Goal: Information Seeking & Learning: Learn about a topic

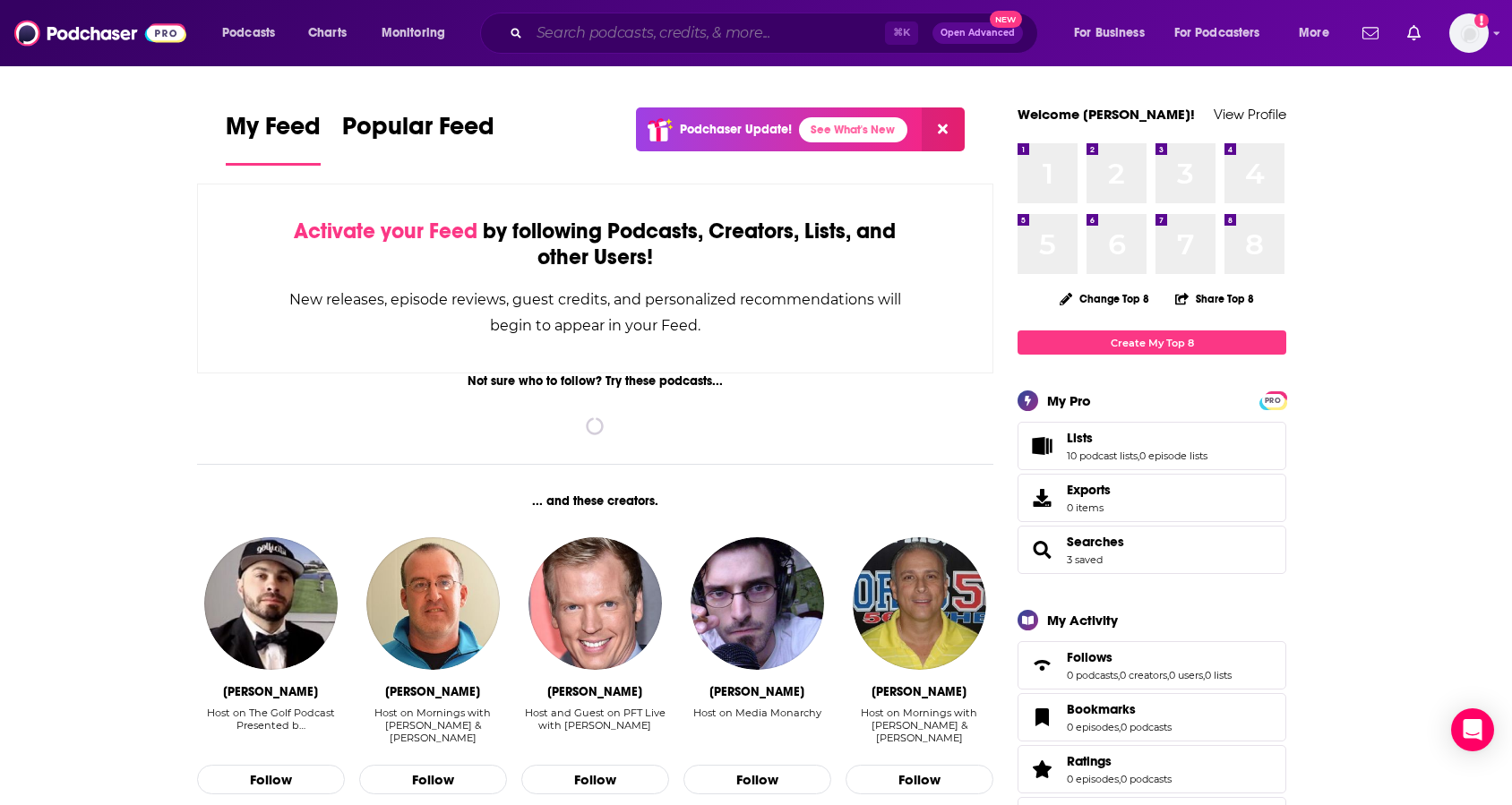
click at [730, 37] on input "Search podcasts, credits, & more..." at bounding box center [708, 33] width 356 height 29
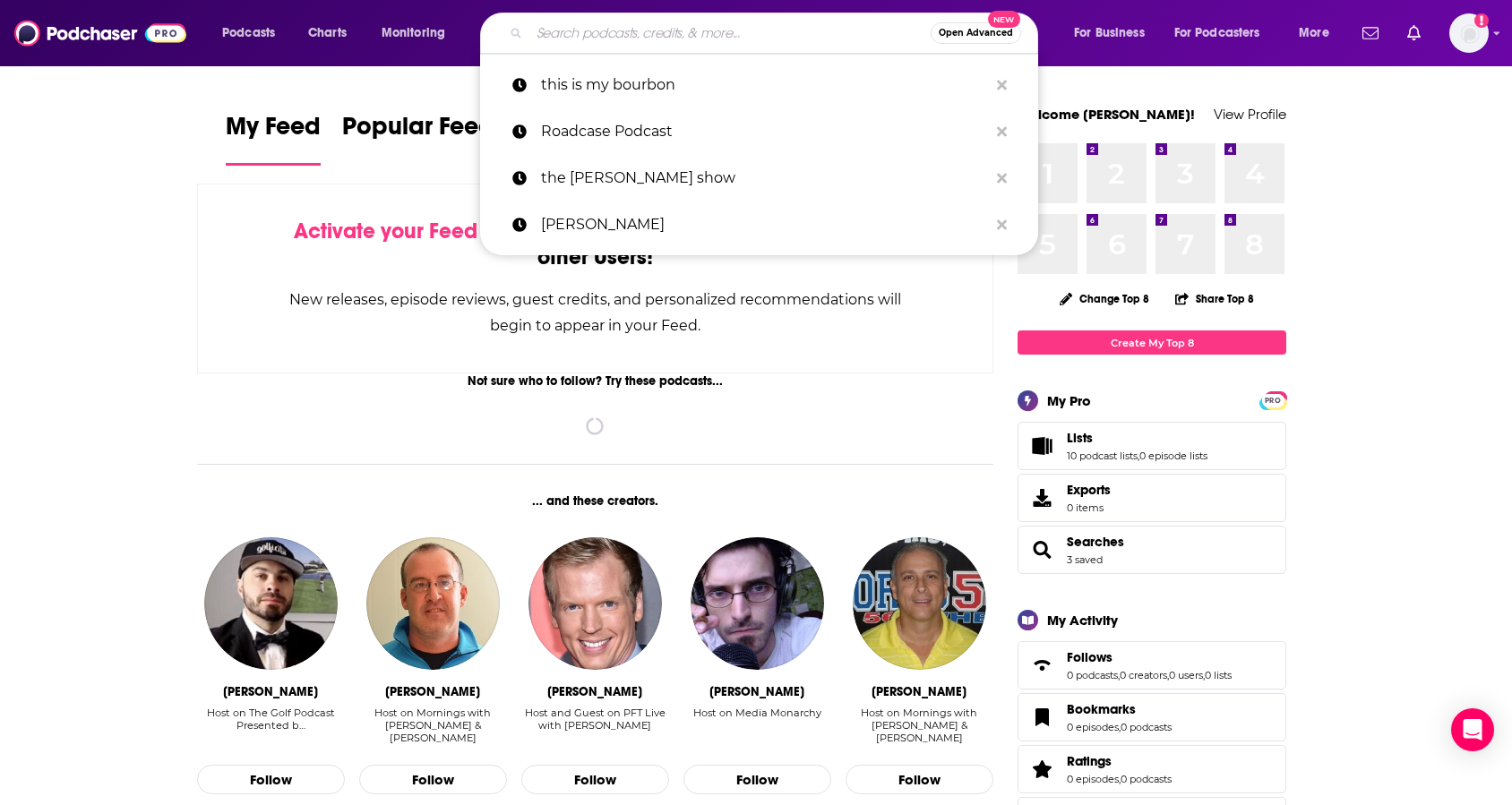
paste input "Guess That Record"
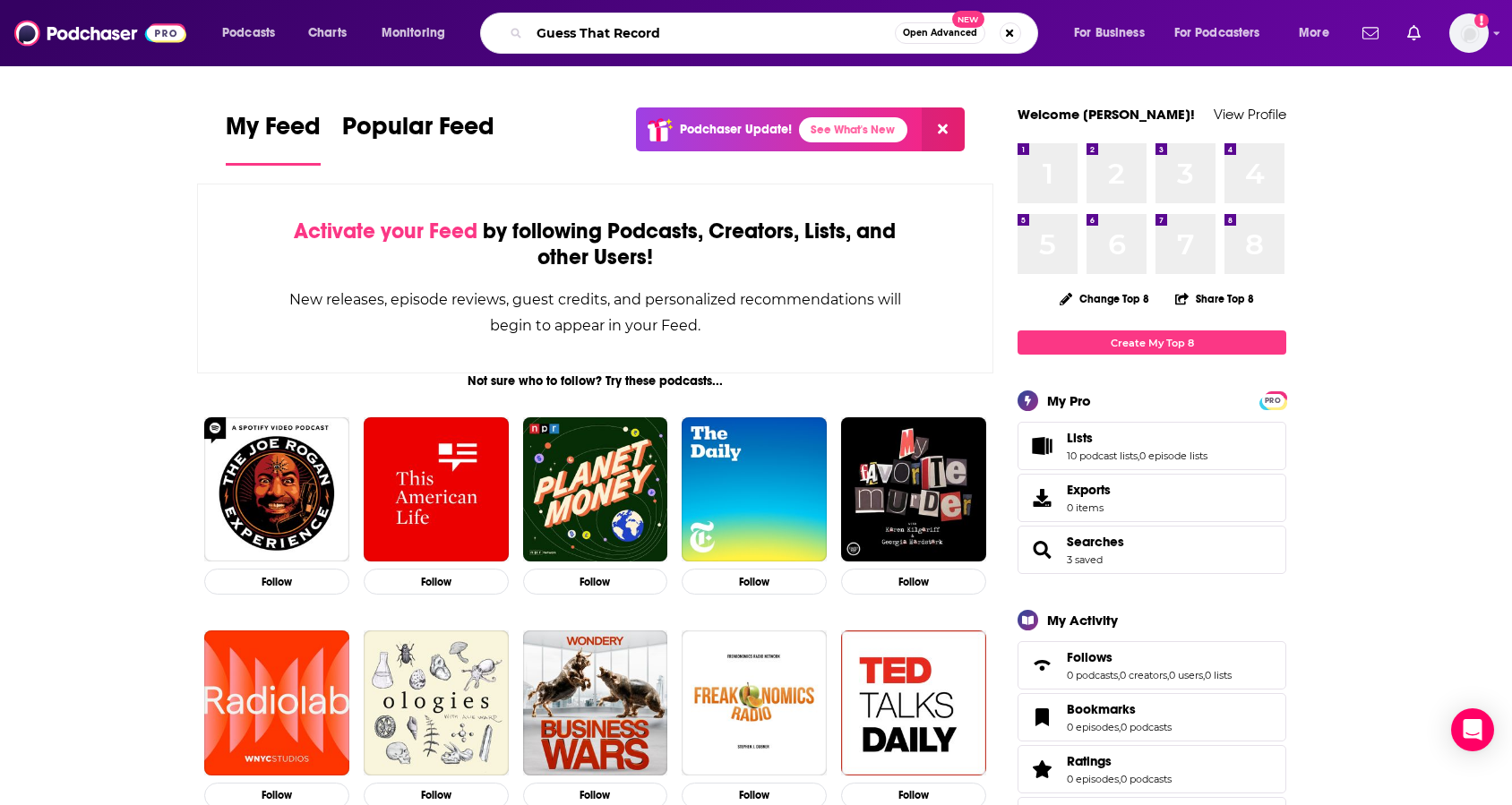
type input "Guess That Record"
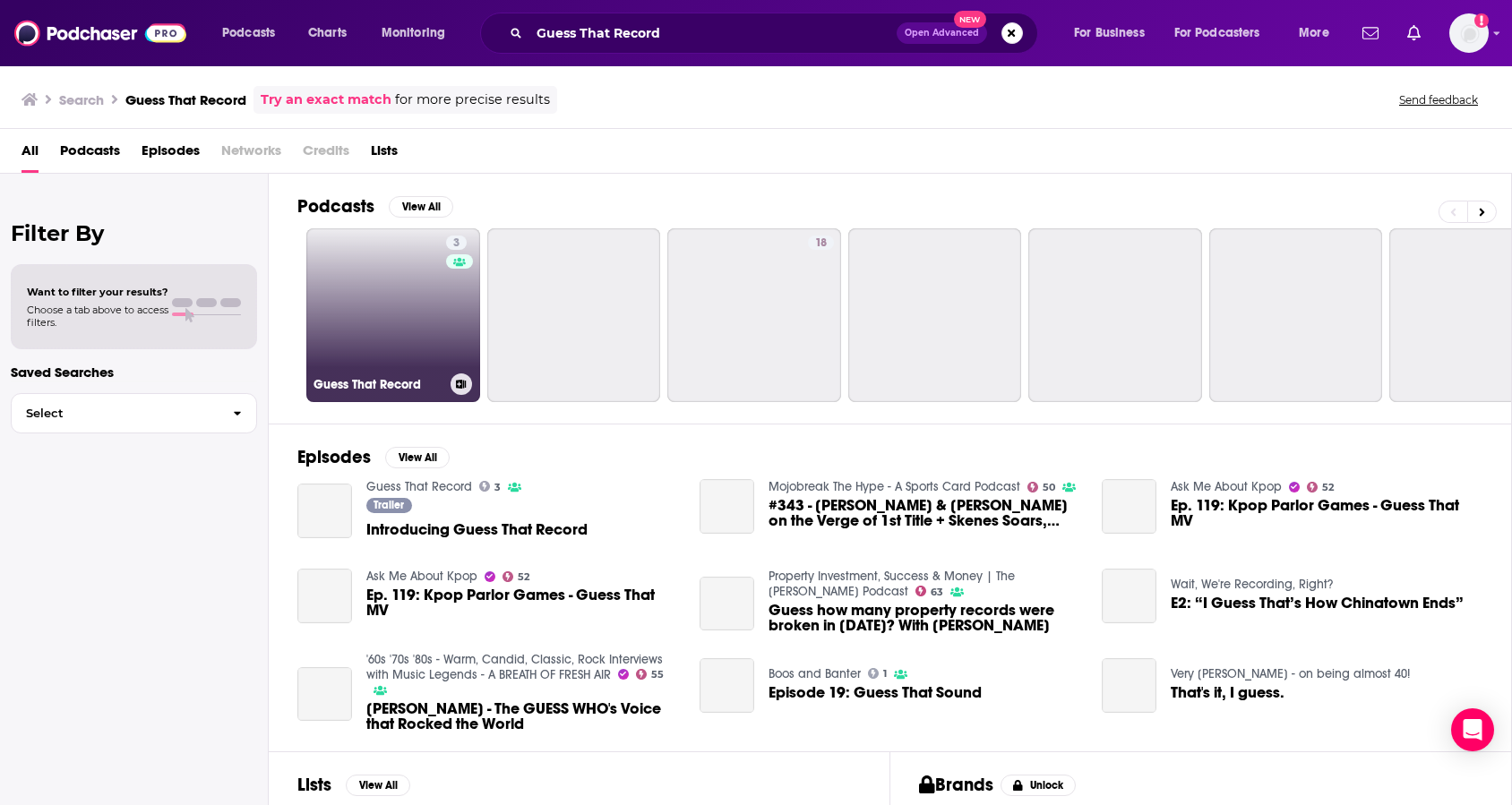
click at [410, 312] on link "3 Guess That Record" at bounding box center [393, 315] width 174 height 174
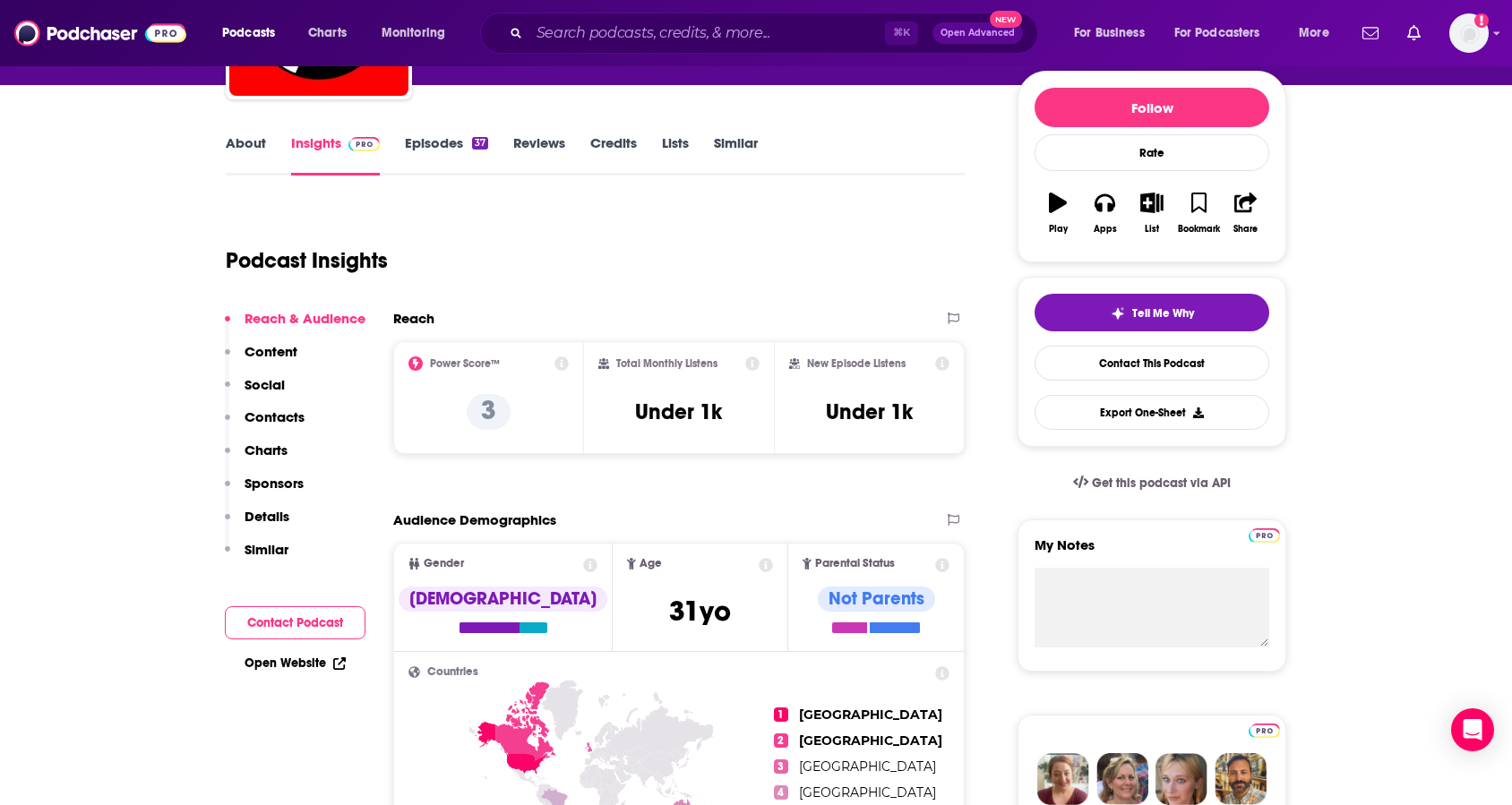
scroll to position [261, 0]
